Goal: Task Accomplishment & Management: Use online tool/utility

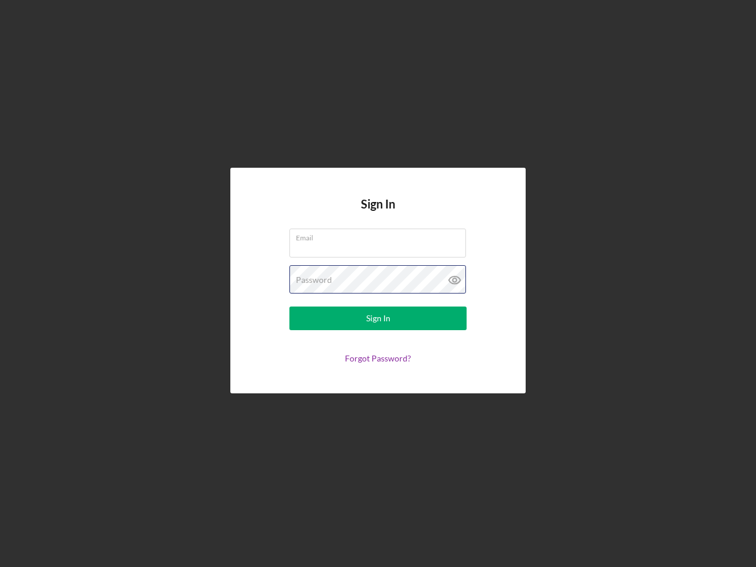
click at [378, 283] on div "Password" at bounding box center [377, 280] width 177 height 30
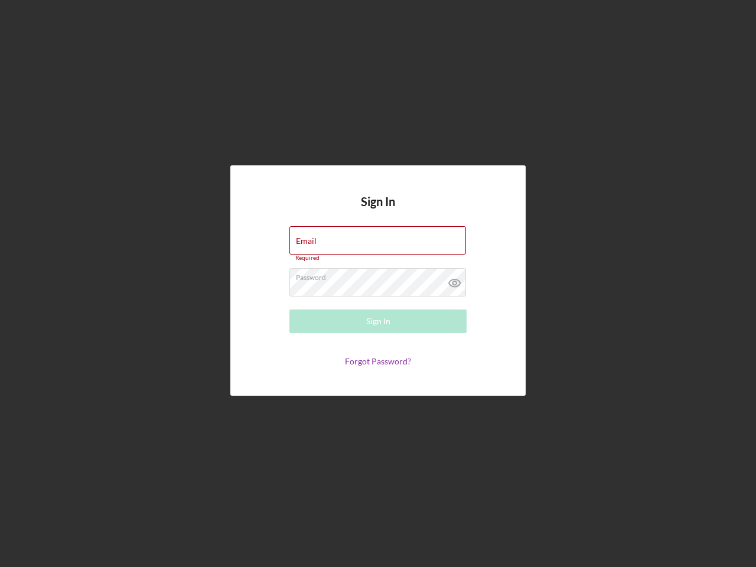
click at [455, 280] on icon at bounding box center [455, 283] width 30 height 30
